Goal: Navigation & Orientation: Find specific page/section

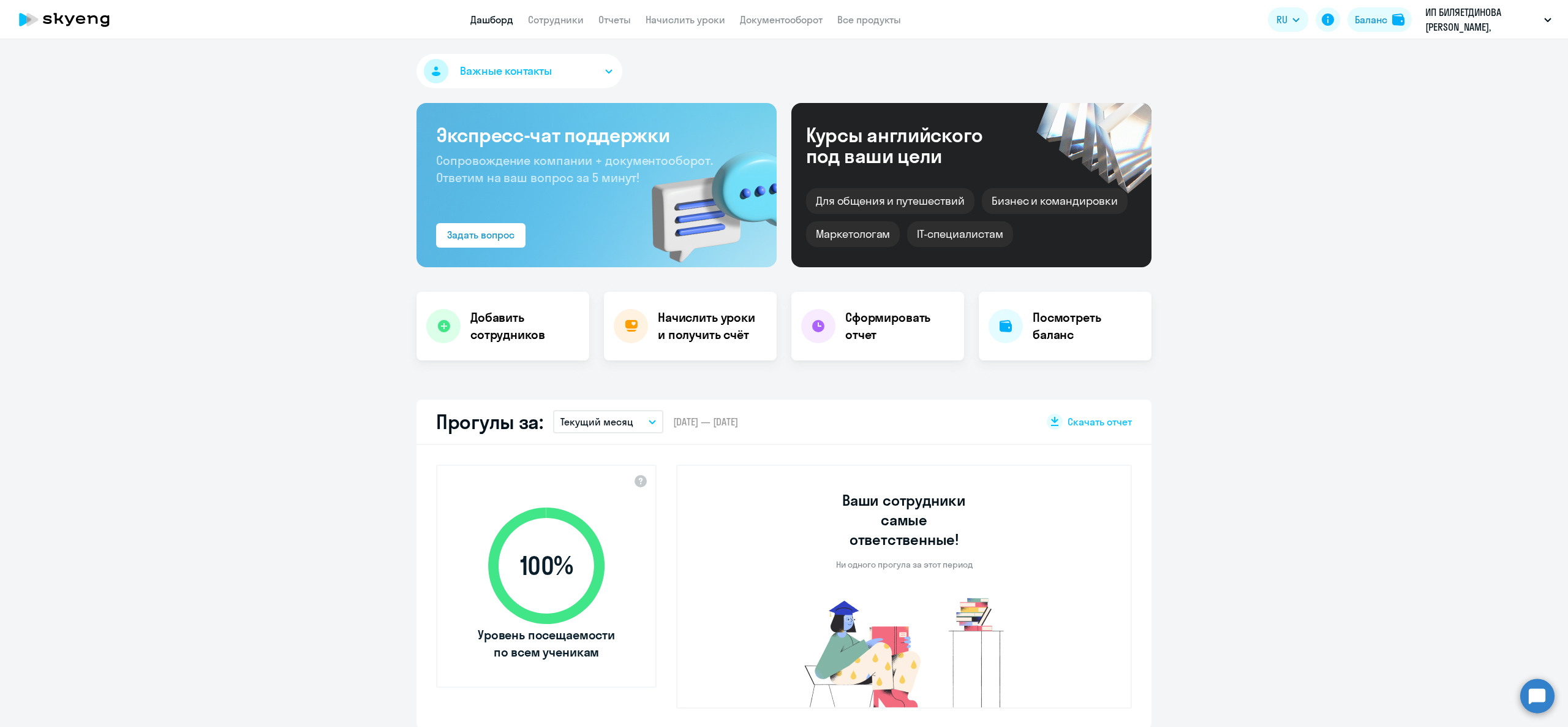
select select "30"
click at [560, 14] on app-menu-item-link "Сотрудники" at bounding box center [555, 20] width 55 height 16
click at [560, 14] on link "Сотрудники" at bounding box center [555, 20] width 55 height 12
select select "30"
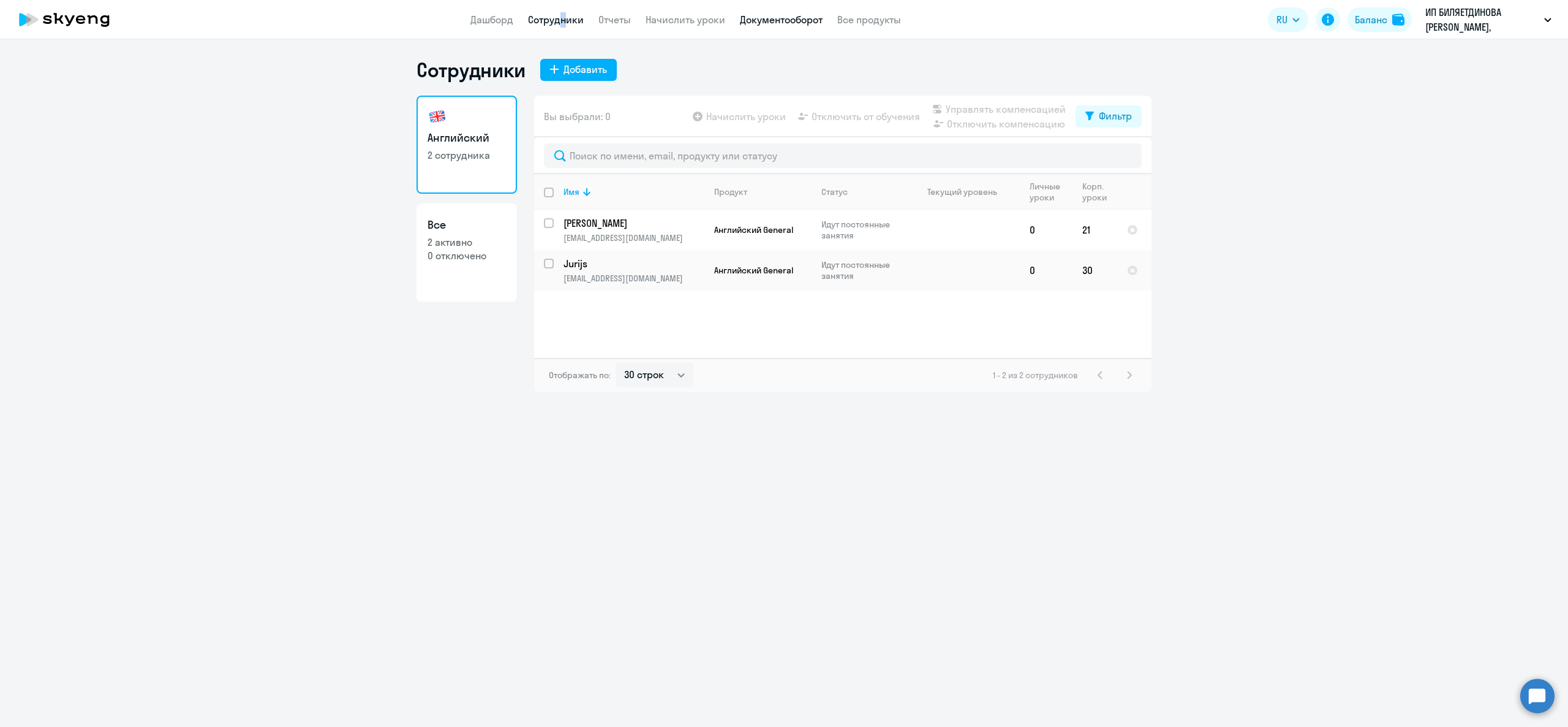
click at [752, 20] on link "Документооборот" at bounding box center [781, 20] width 82 height 12
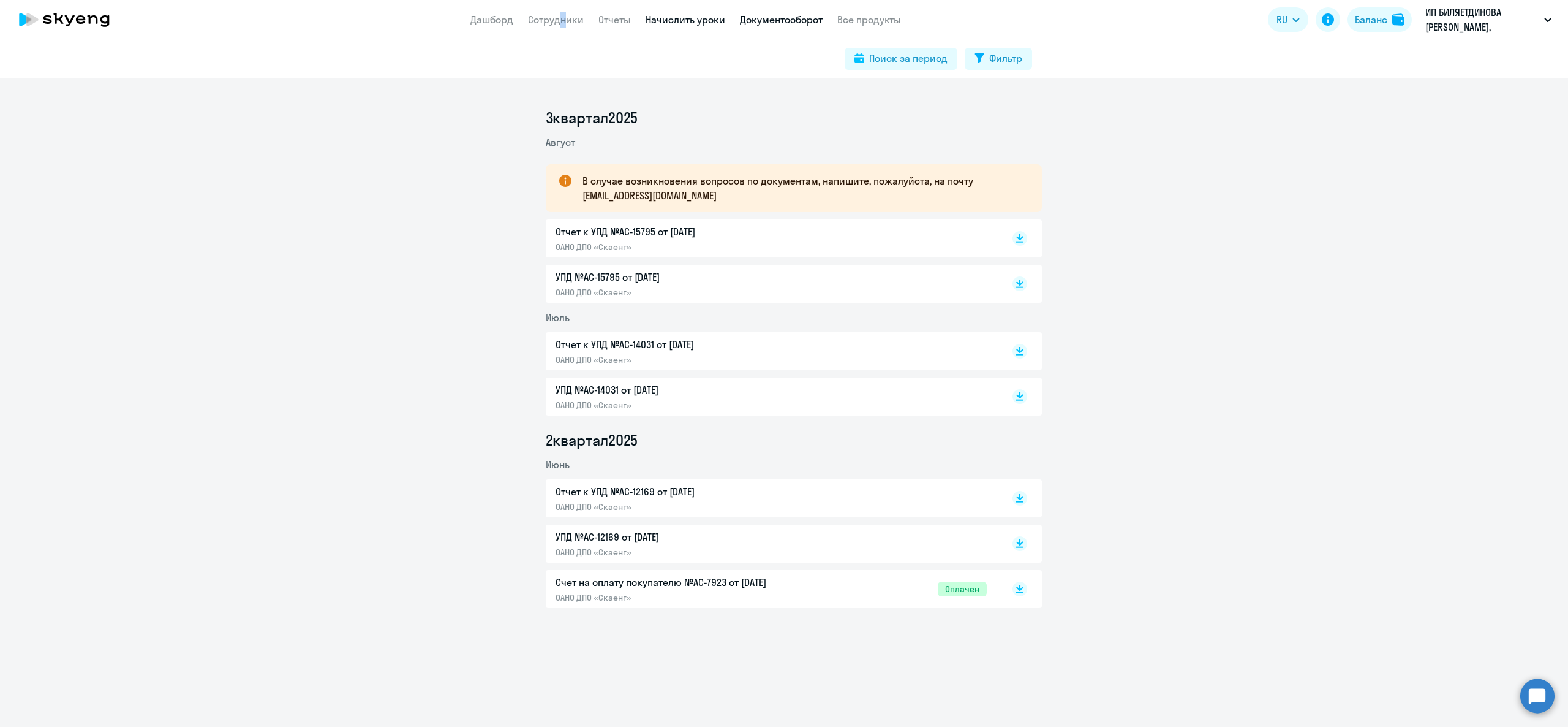
click at [707, 14] on link "Начислить уроки" at bounding box center [685, 20] width 80 height 12
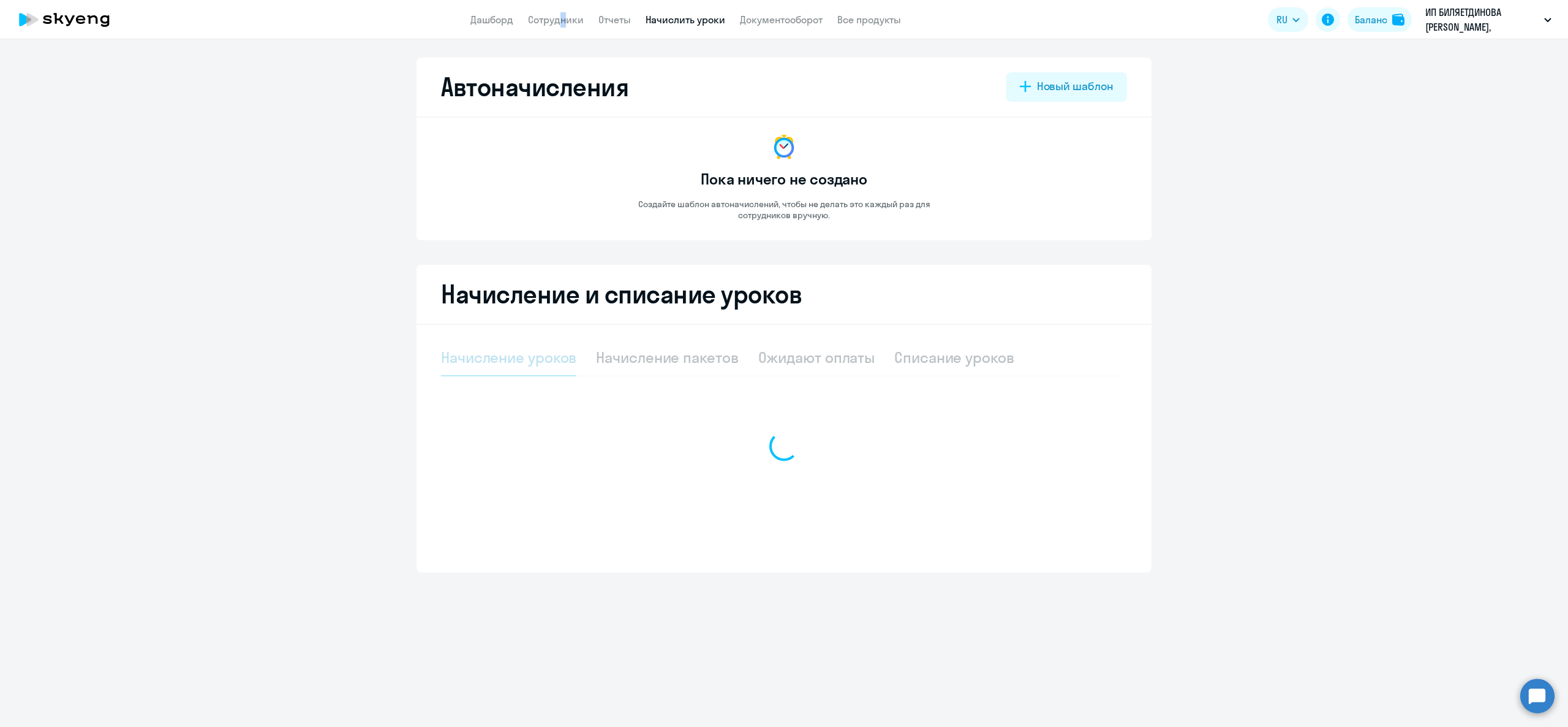
select select "10"
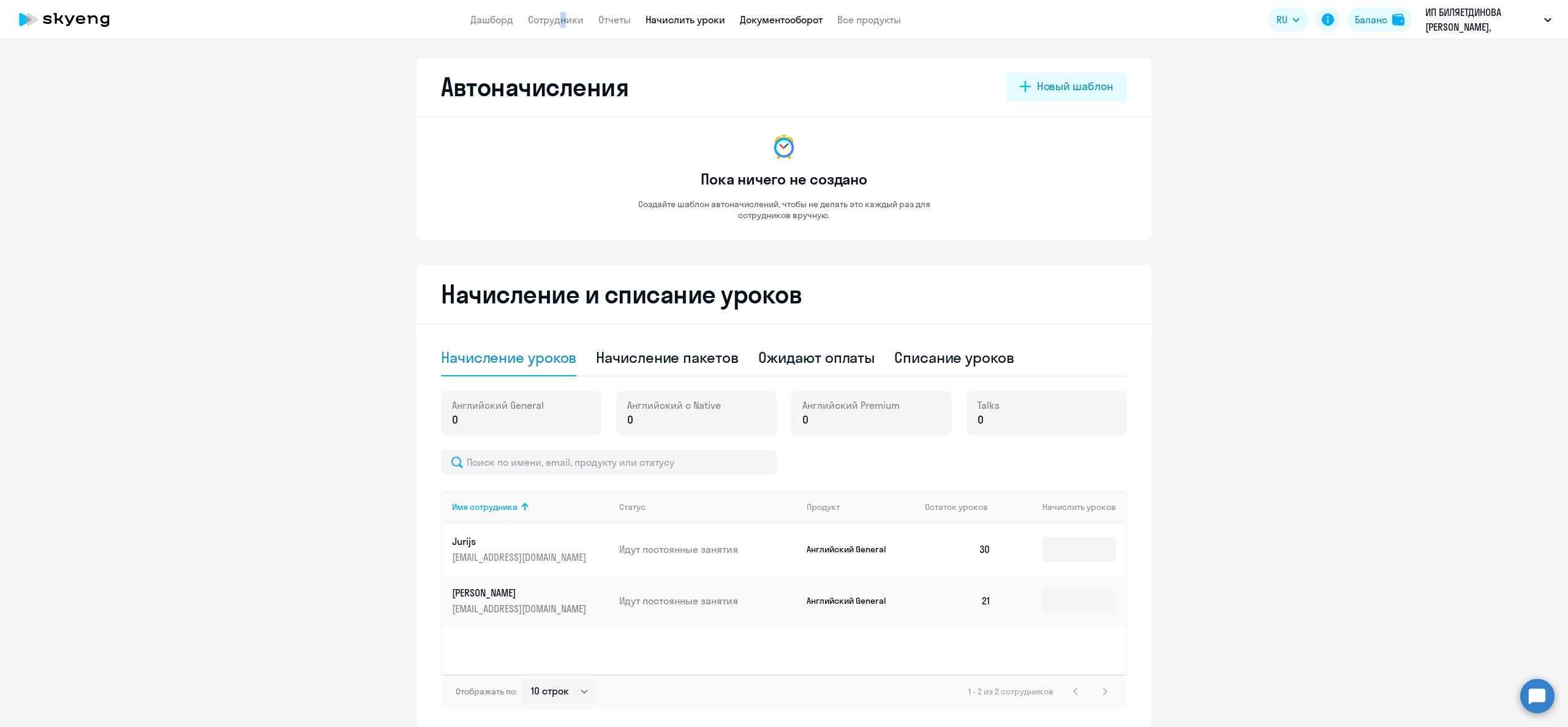
click at [774, 18] on link "Документооборот" at bounding box center [781, 20] width 82 height 12
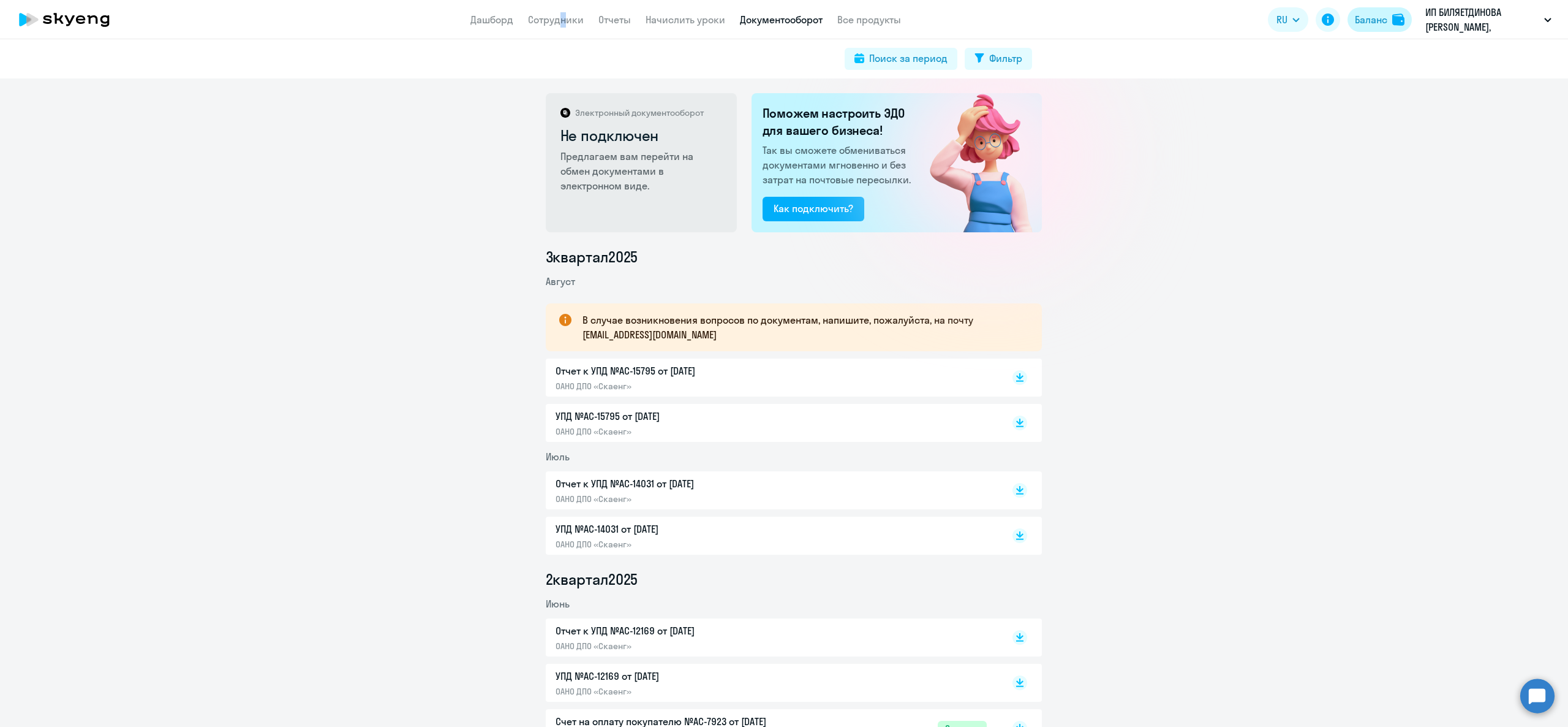
click at [1402, 26] on button "Баланс" at bounding box center [1380, 19] width 64 height 24
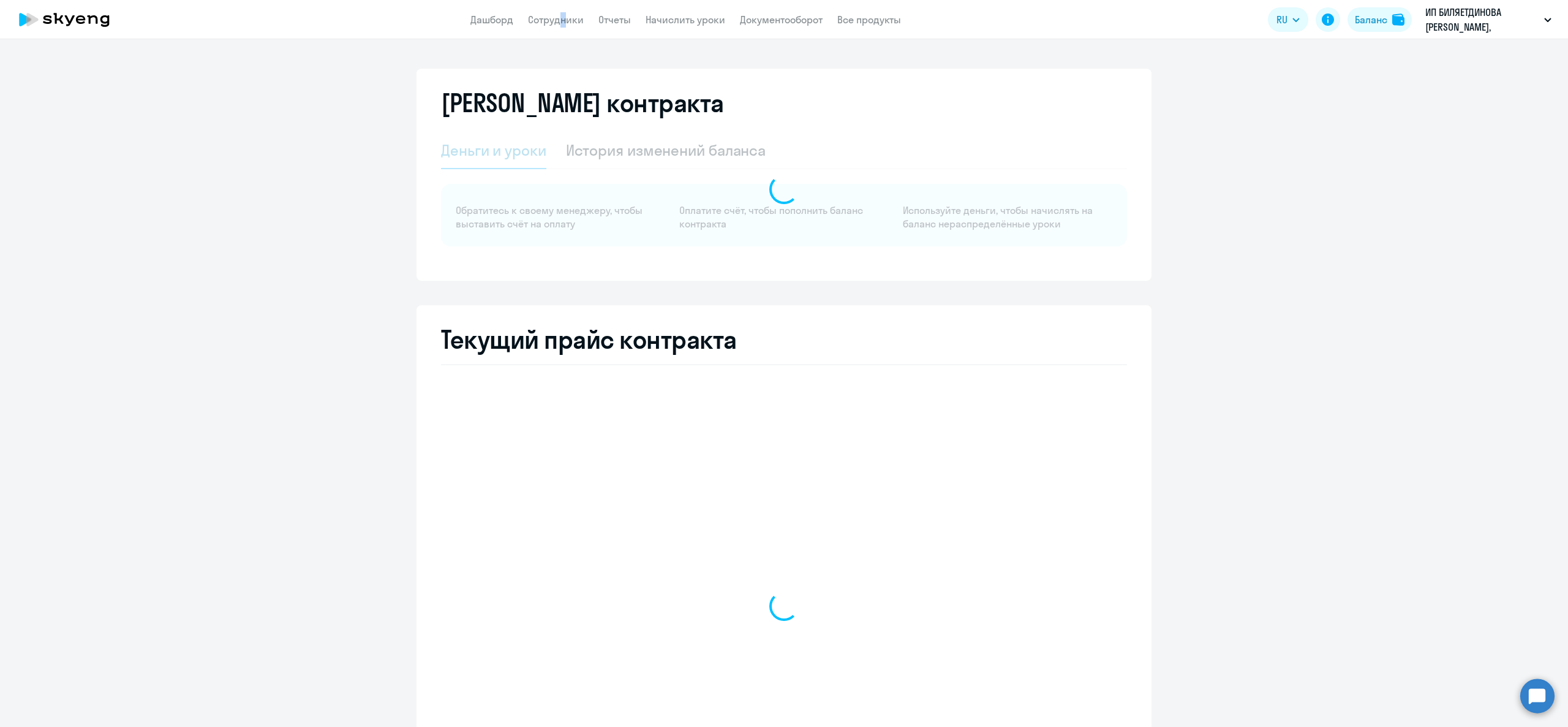
select select "english_adult_not_native_speaker"
